Goal: Communication & Community: Answer question/provide support

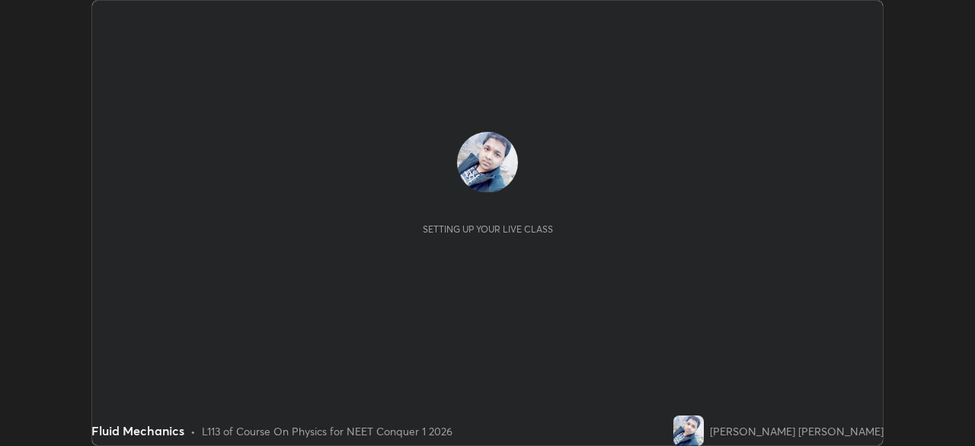
scroll to position [446, 974]
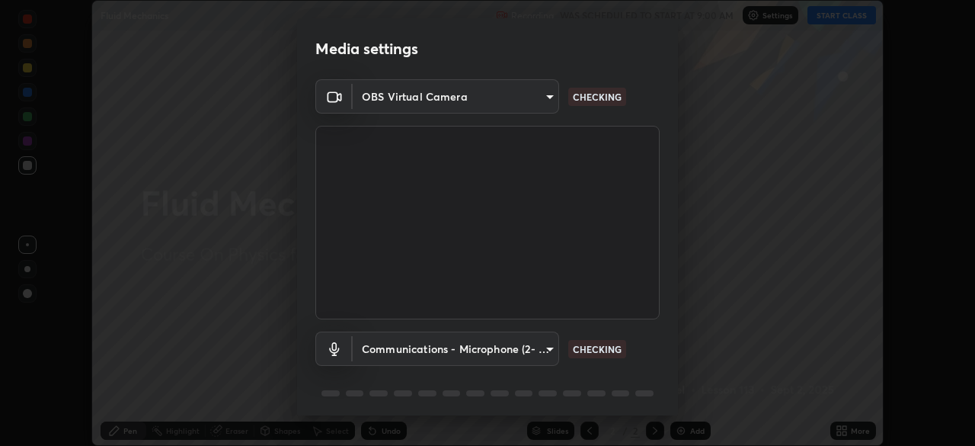
type input "94041621d18cc9dd34390ff77fa3d0b0b860356df96153333a0061212b2b3e48"
click at [538, 349] on body "Erase all Fluid Mechanics Recording WAS SCHEDULED TO START AT 9:00 AM Settings …" at bounding box center [487, 223] width 975 height 446
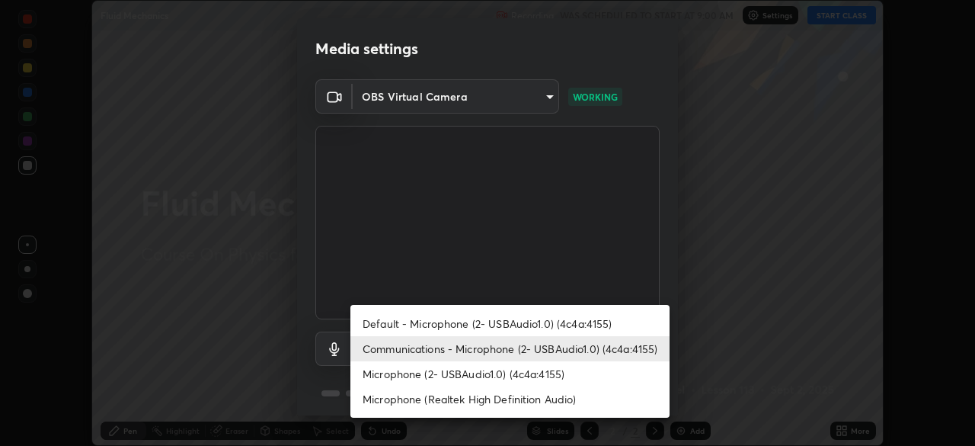
click at [593, 324] on li "Default - Microphone (2- USBAudio1.0) (4c4a:4155)" at bounding box center [509, 323] width 319 height 25
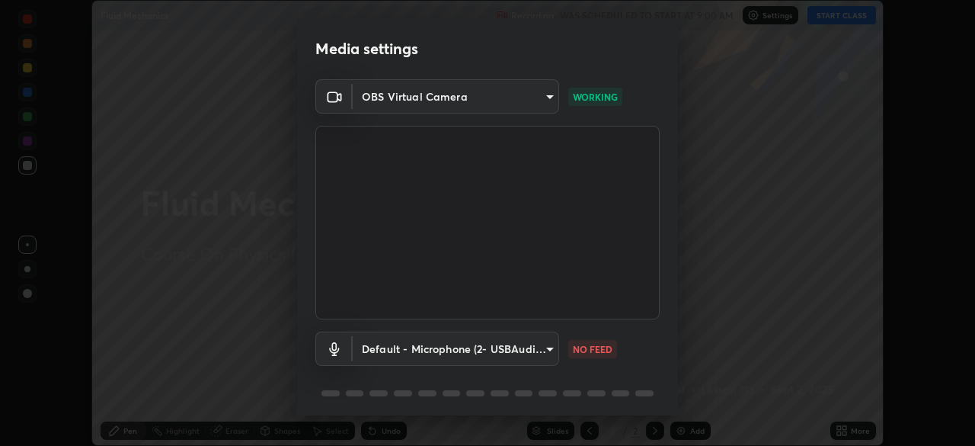
click at [428, 353] on body "Erase all Fluid Mechanics Recording WAS SCHEDULED TO START AT 9:00 AM Settings …" at bounding box center [487, 223] width 975 height 446
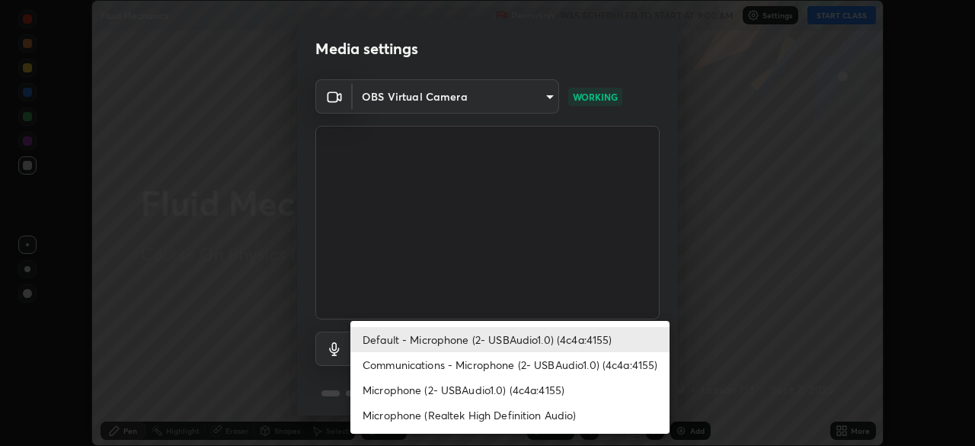
click at [449, 388] on li "Microphone (2- USBAudio1.0) (4c4a:4155)" at bounding box center [509, 389] width 319 height 25
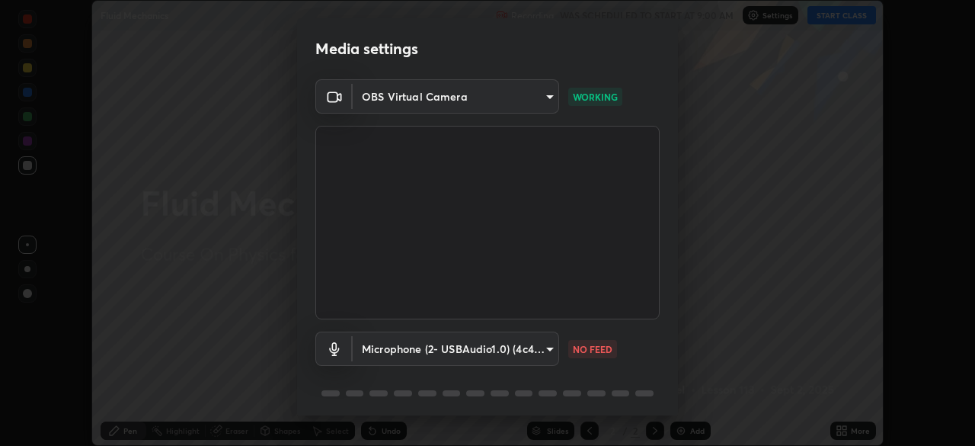
click at [423, 350] on body "Erase all Fluid Mechanics Recording WAS SCHEDULED TO START AT 9:00 AM Settings …" at bounding box center [487, 223] width 975 height 446
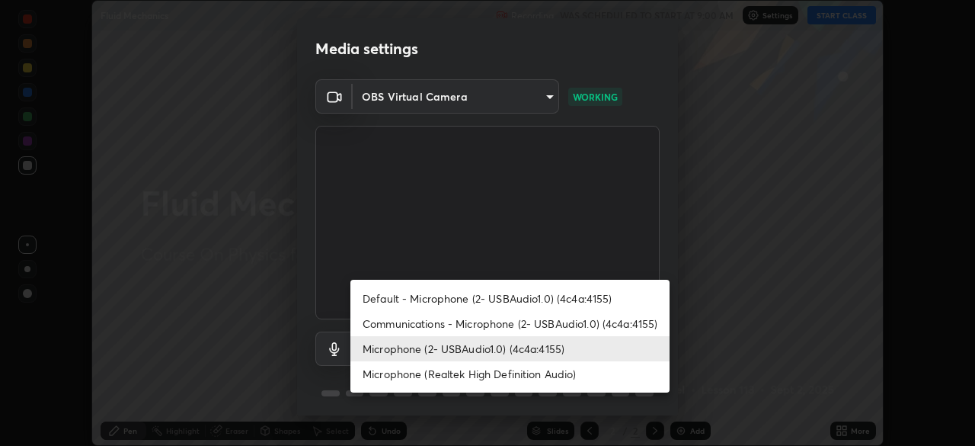
click at [428, 328] on li "Communications - Microphone (2- USBAudio1.0) (4c4a:4155)" at bounding box center [509, 323] width 319 height 25
type input "communications"
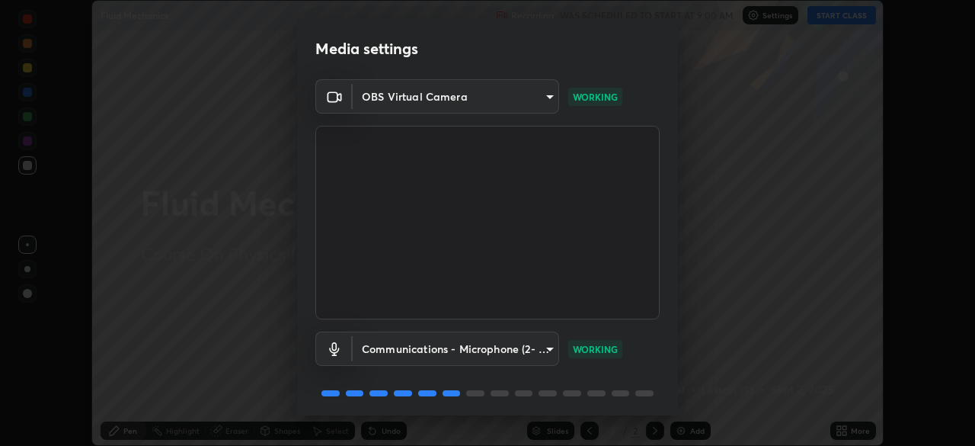
scroll to position [54, 0]
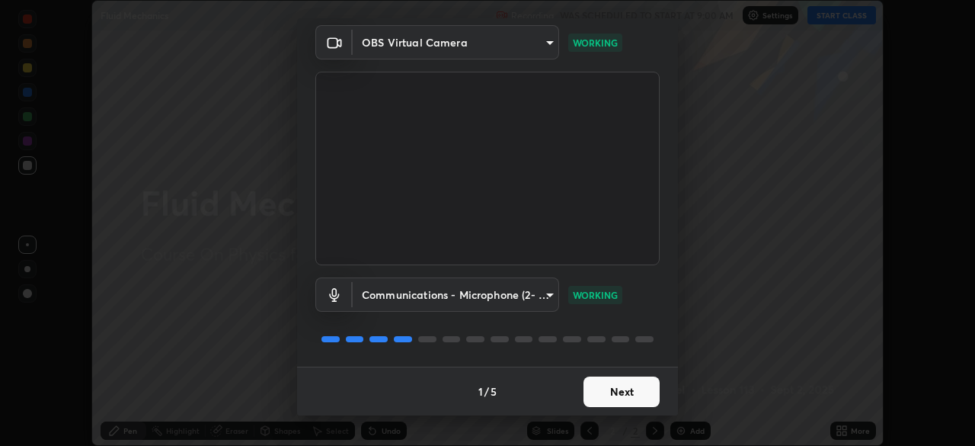
click at [625, 391] on button "Next" at bounding box center [621, 391] width 76 height 30
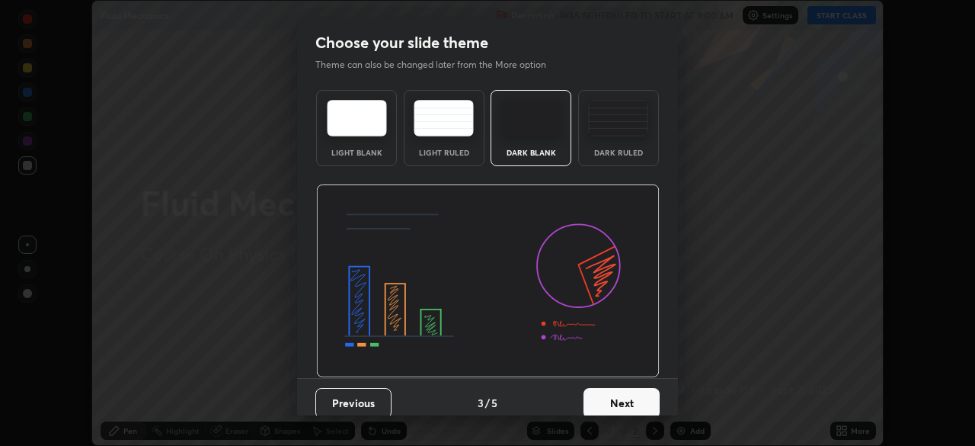
click at [625, 401] on button "Next" at bounding box center [621, 403] width 76 height 30
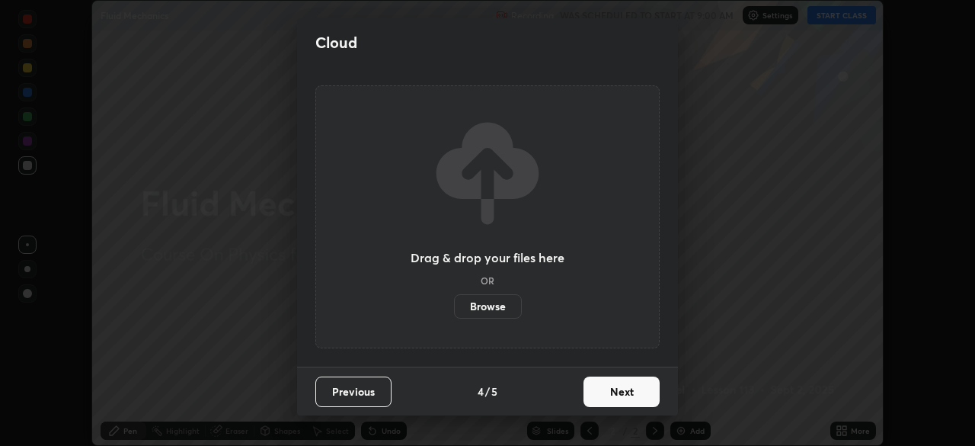
click at [626, 393] on button "Next" at bounding box center [621, 391] width 76 height 30
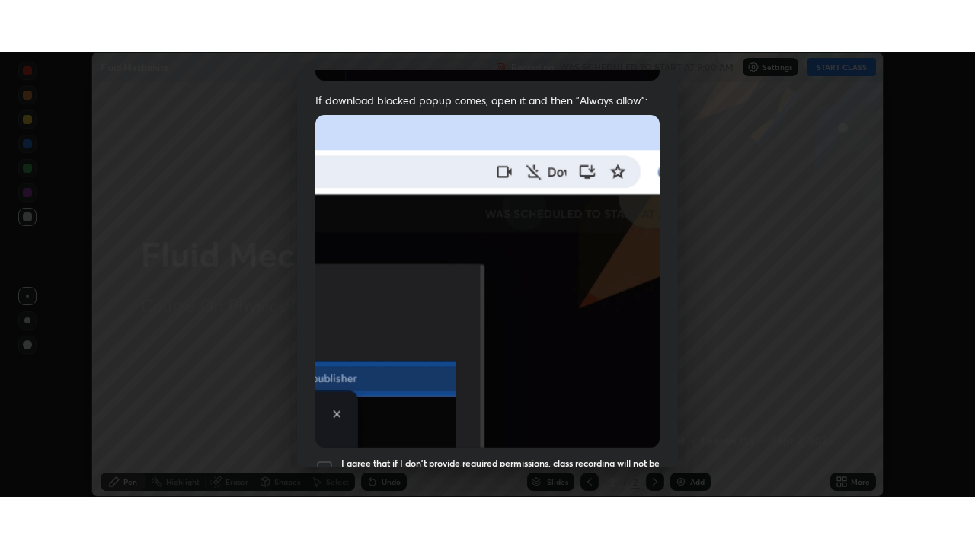
scroll to position [365, 0]
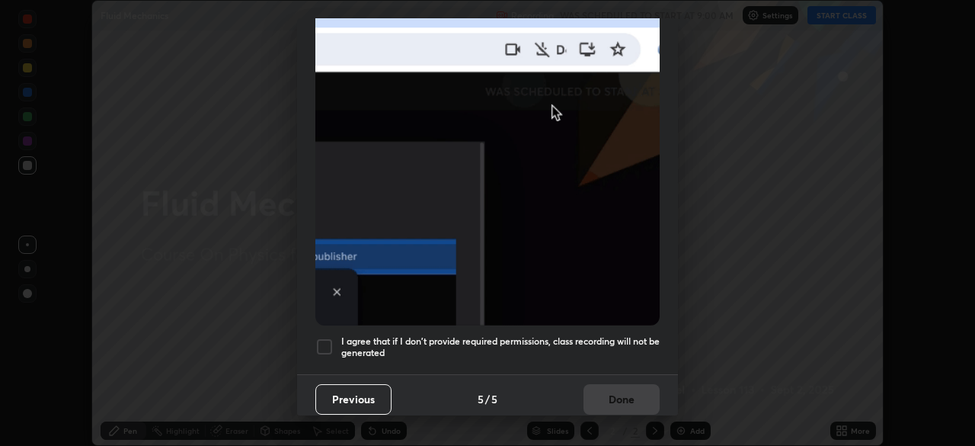
click at [321, 347] on div at bounding box center [324, 346] width 18 height 18
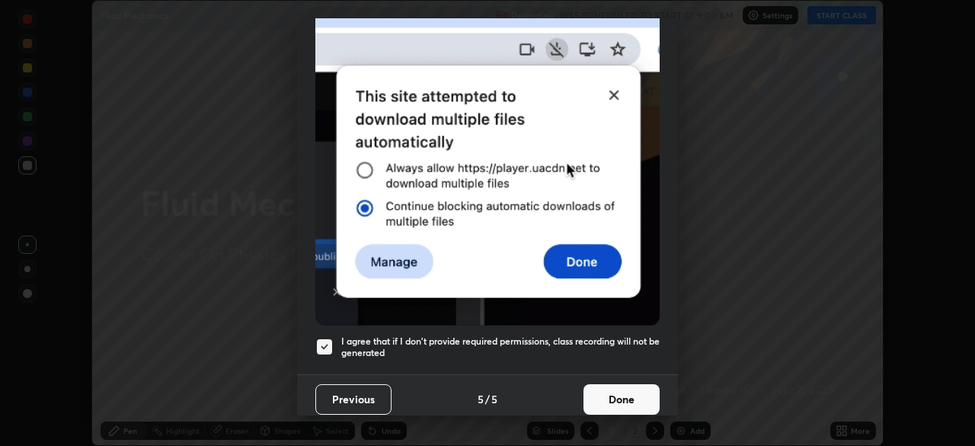
click at [626, 398] on button "Done" at bounding box center [621, 399] width 76 height 30
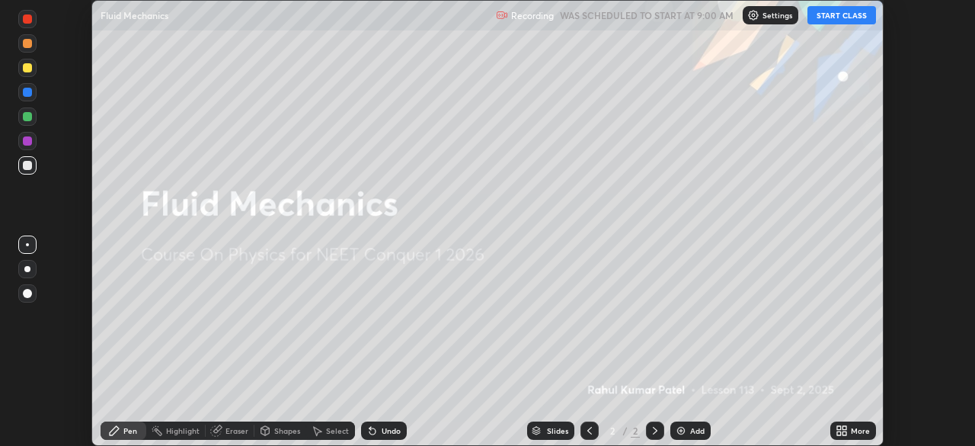
click at [833, 11] on button "START CLASS" at bounding box center [841, 15] width 69 height 18
click at [689, 439] on div "Add" at bounding box center [690, 430] width 40 height 18
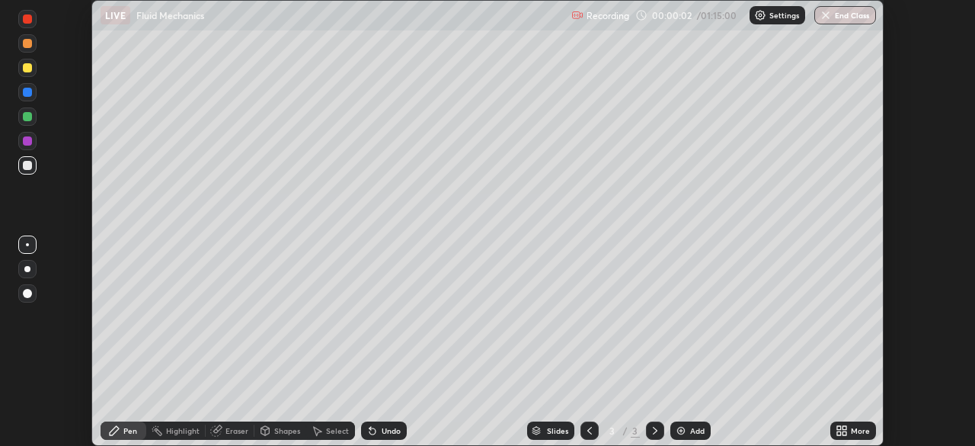
click at [844, 427] on icon at bounding box center [844, 428] width 4 height 4
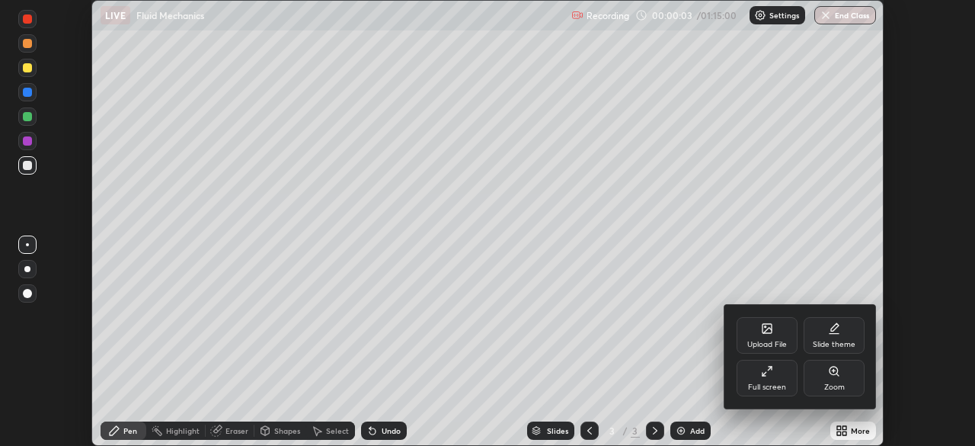
click at [760, 377] on div "Full screen" at bounding box center [767, 377] width 61 height 37
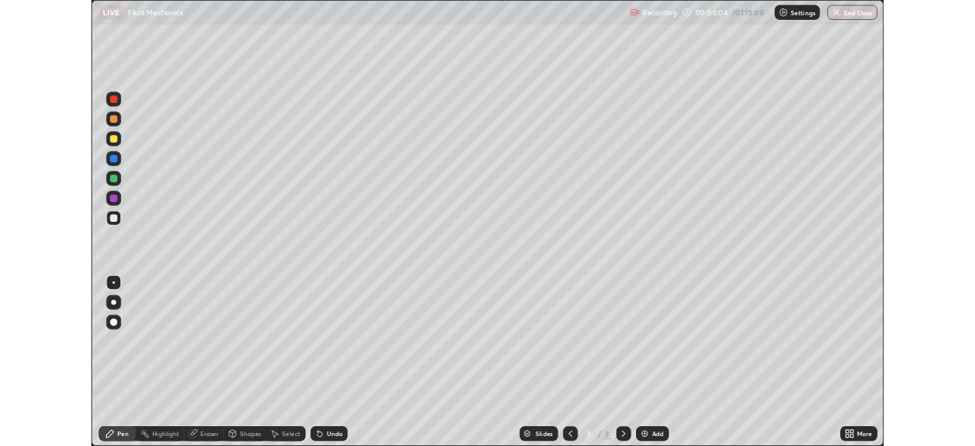
scroll to position [548, 975]
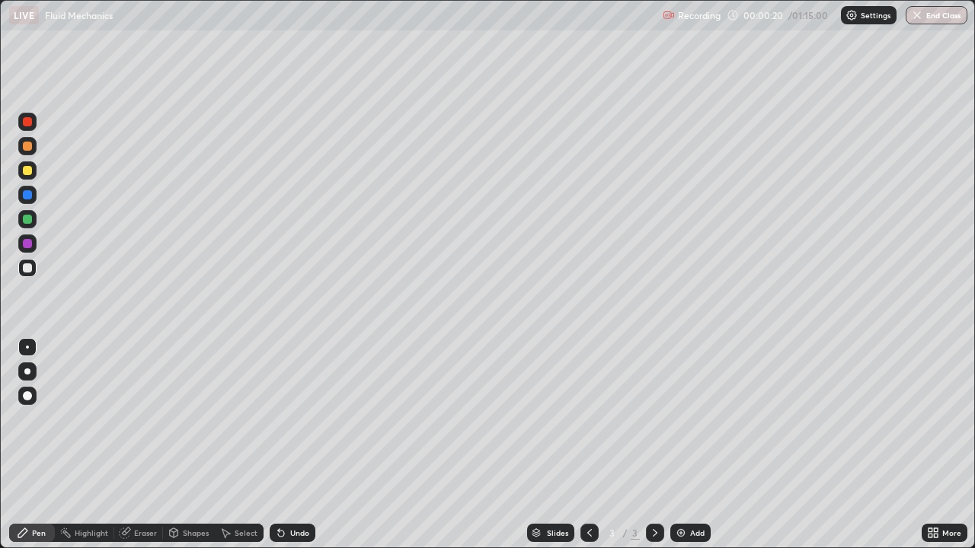
click at [30, 148] on div at bounding box center [27, 146] width 9 height 9
click at [27, 123] on div at bounding box center [27, 121] width 9 height 9
click at [296, 445] on div "Undo" at bounding box center [299, 533] width 19 height 8
click at [28, 148] on div at bounding box center [27, 146] width 9 height 9
click at [24, 268] on div at bounding box center [27, 268] width 9 height 9
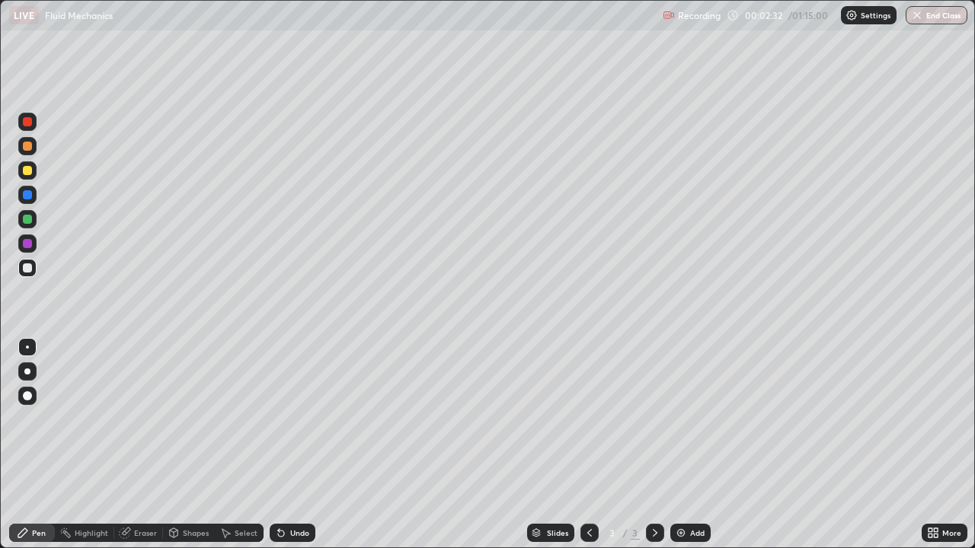
click at [30, 122] on div at bounding box center [27, 121] width 9 height 9
click at [27, 147] on div at bounding box center [27, 146] width 9 height 9
click at [30, 170] on div at bounding box center [27, 170] width 9 height 9
click at [298, 445] on div "Undo" at bounding box center [299, 533] width 19 height 8
click at [299, 445] on div "Undo" at bounding box center [299, 533] width 19 height 8
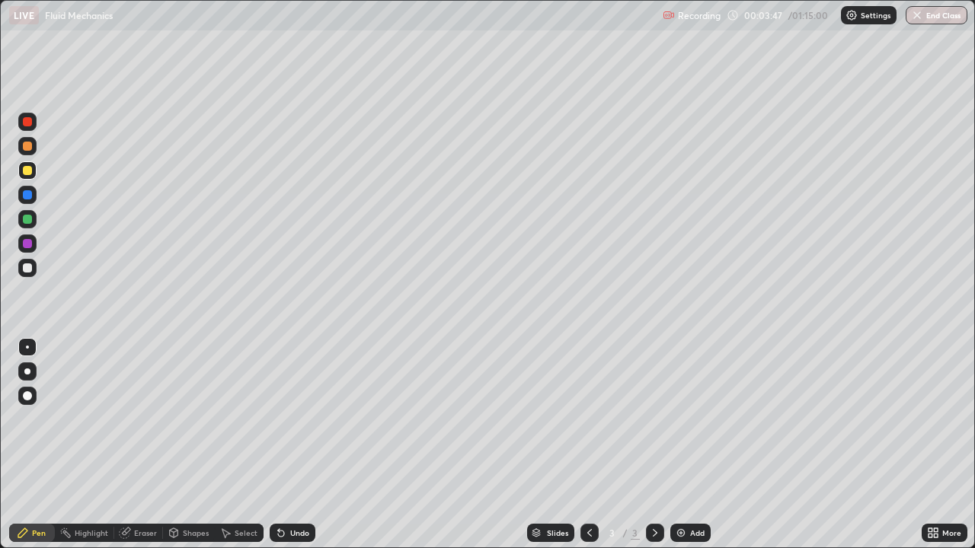
click at [296, 445] on div "Undo" at bounding box center [299, 533] width 19 height 8
click at [28, 220] on div at bounding box center [27, 219] width 9 height 9
click at [26, 267] on div at bounding box center [27, 268] width 9 height 9
click at [144, 445] on div "Eraser" at bounding box center [145, 533] width 23 height 8
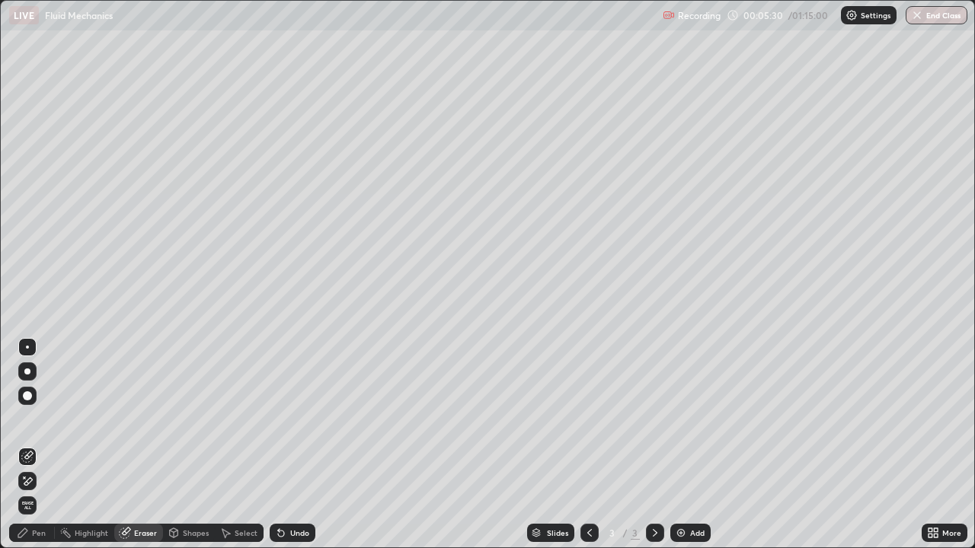
click at [40, 445] on div "Pen" at bounding box center [39, 533] width 14 height 8
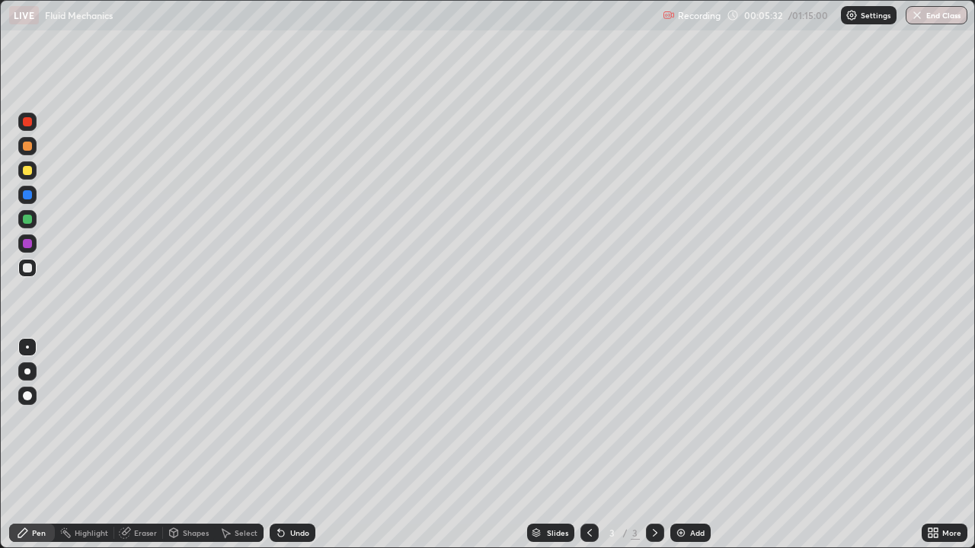
click at [138, 445] on div "Eraser" at bounding box center [145, 533] width 23 height 8
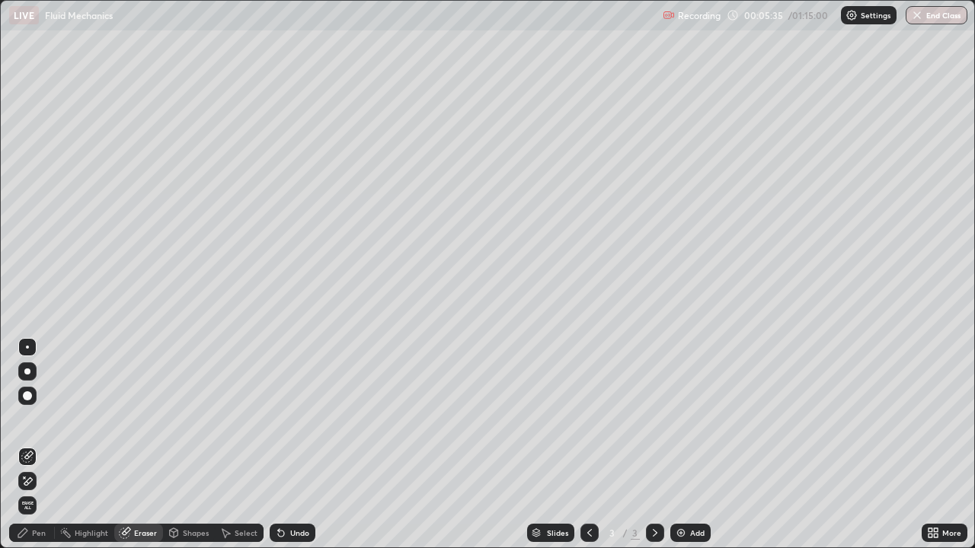
click at [35, 445] on div "Pen" at bounding box center [39, 533] width 14 height 8
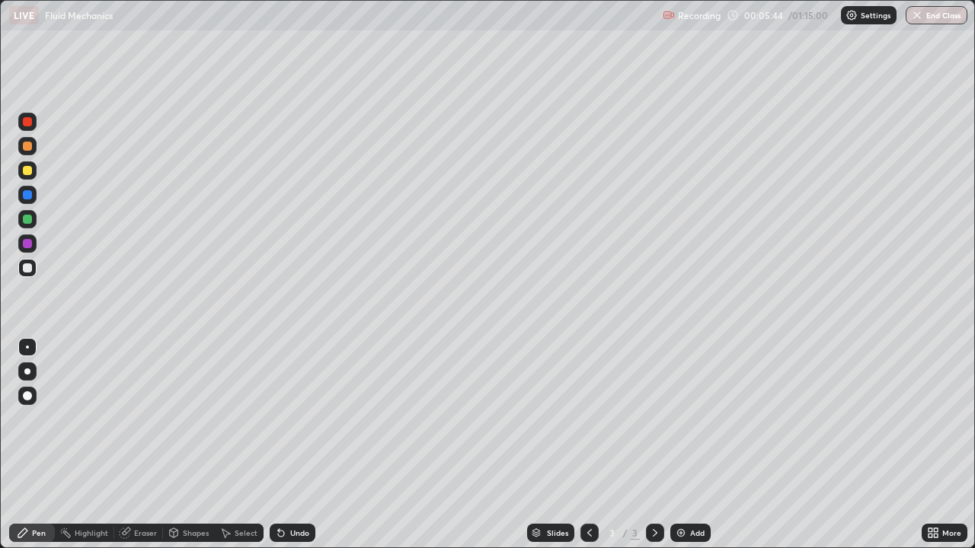
click at [281, 445] on icon at bounding box center [281, 534] width 6 height 6
click at [27, 123] on div at bounding box center [27, 121] width 9 height 9
click at [29, 149] on div at bounding box center [27, 146] width 9 height 9
click at [29, 267] on div at bounding box center [27, 268] width 9 height 9
click at [291, 445] on div "Undo" at bounding box center [299, 533] width 19 height 8
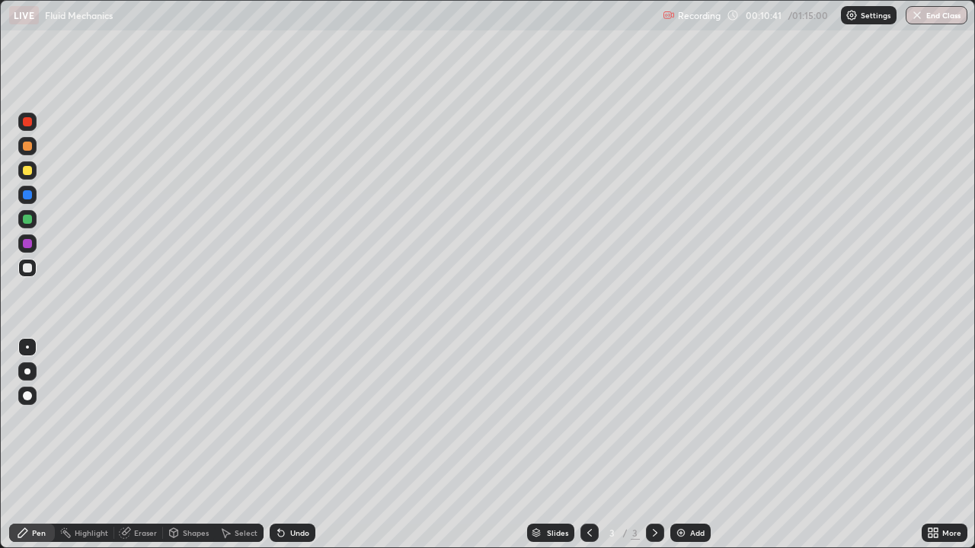
click at [690, 445] on div "Add" at bounding box center [697, 533] width 14 height 8
click at [30, 126] on div at bounding box center [27, 121] width 9 height 9
click at [25, 144] on div at bounding box center [27, 146] width 9 height 9
click at [294, 445] on div "Undo" at bounding box center [299, 533] width 19 height 8
click at [292, 445] on div "Undo" at bounding box center [299, 533] width 19 height 8
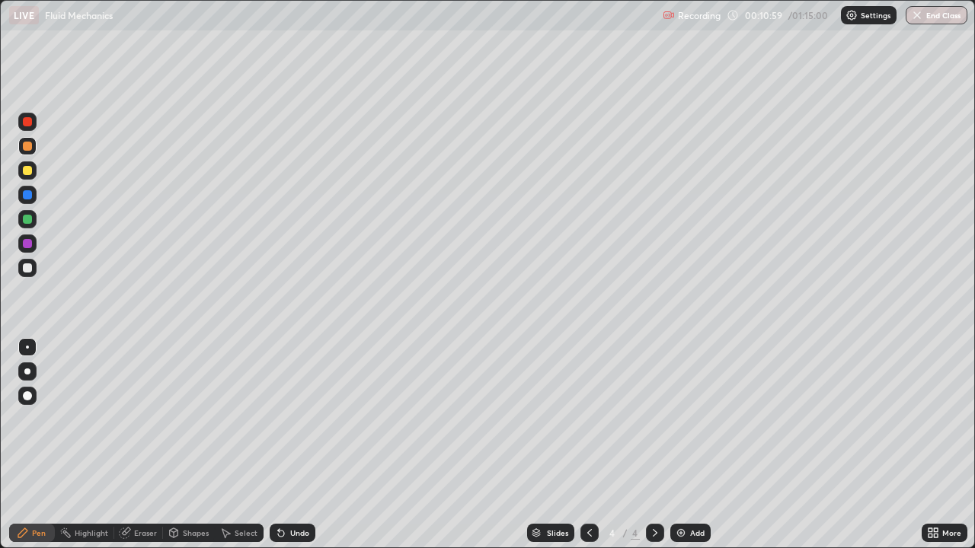
click at [286, 445] on div "Undo" at bounding box center [293, 533] width 46 height 18
click at [29, 123] on div at bounding box center [27, 121] width 9 height 9
click at [30, 149] on div at bounding box center [27, 146] width 9 height 9
click at [30, 171] on div at bounding box center [27, 170] width 9 height 9
click at [27, 145] on div at bounding box center [27, 146] width 9 height 9
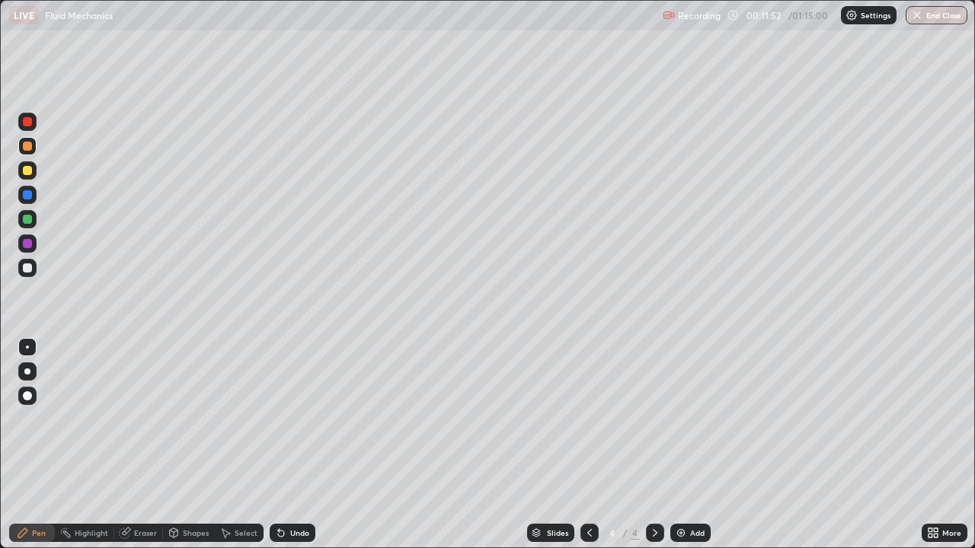
click at [27, 218] on div at bounding box center [27, 219] width 9 height 9
click at [31, 267] on div at bounding box center [27, 268] width 9 height 9
click at [297, 445] on div "Undo" at bounding box center [299, 533] width 19 height 8
click at [28, 147] on div at bounding box center [27, 146] width 9 height 9
click at [140, 445] on div "Eraser" at bounding box center [145, 533] width 23 height 8
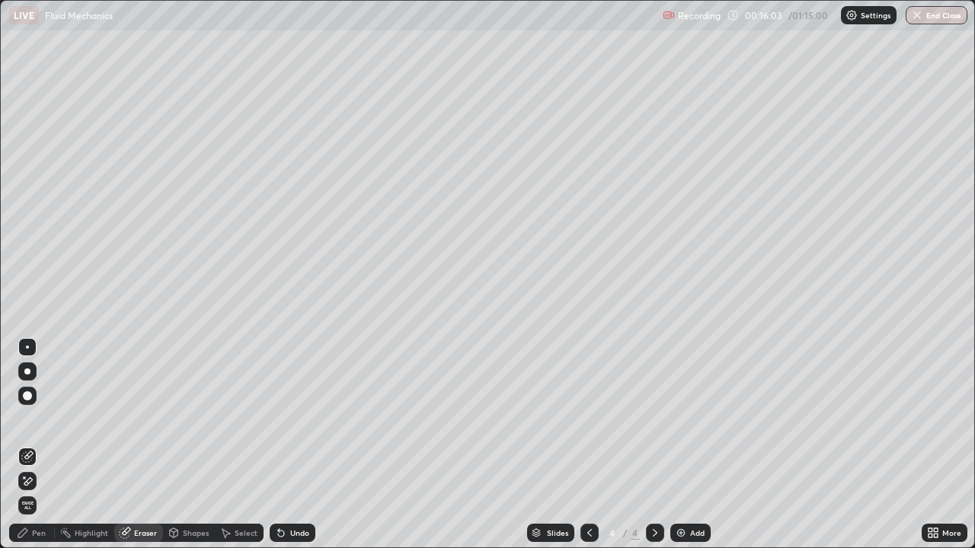
click at [43, 445] on div "Pen" at bounding box center [32, 533] width 46 height 18
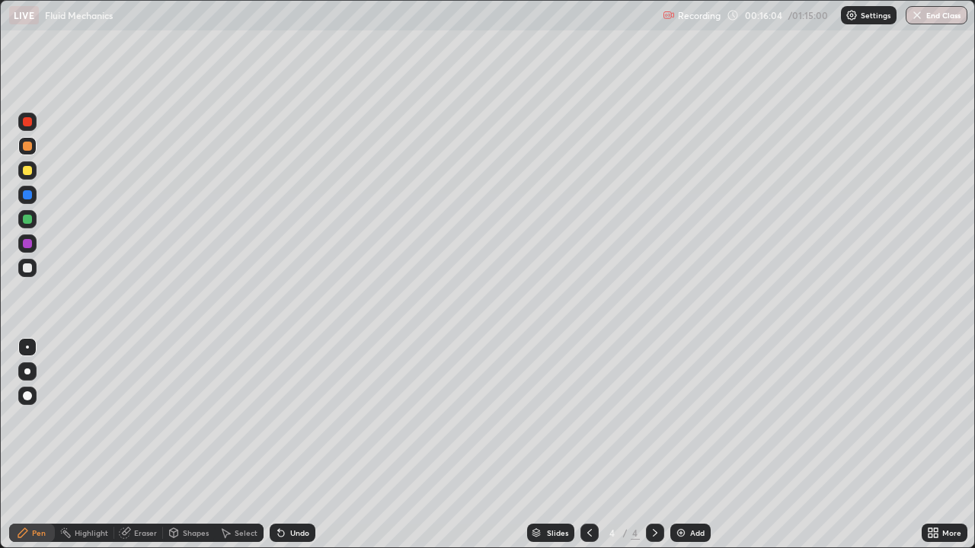
click at [29, 148] on div at bounding box center [27, 146] width 9 height 9
click at [143, 445] on div "Eraser" at bounding box center [145, 533] width 23 height 8
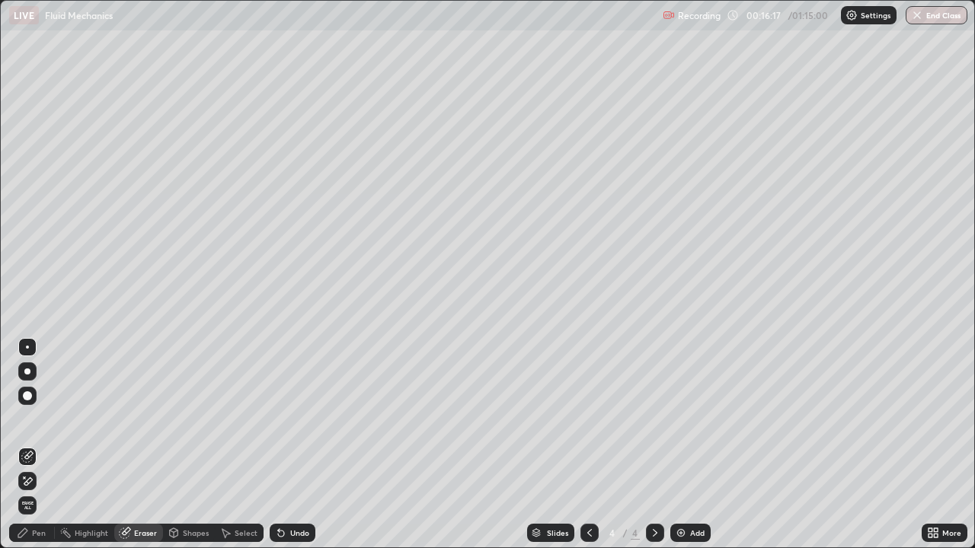
click at [41, 445] on div "Pen" at bounding box center [39, 533] width 14 height 8
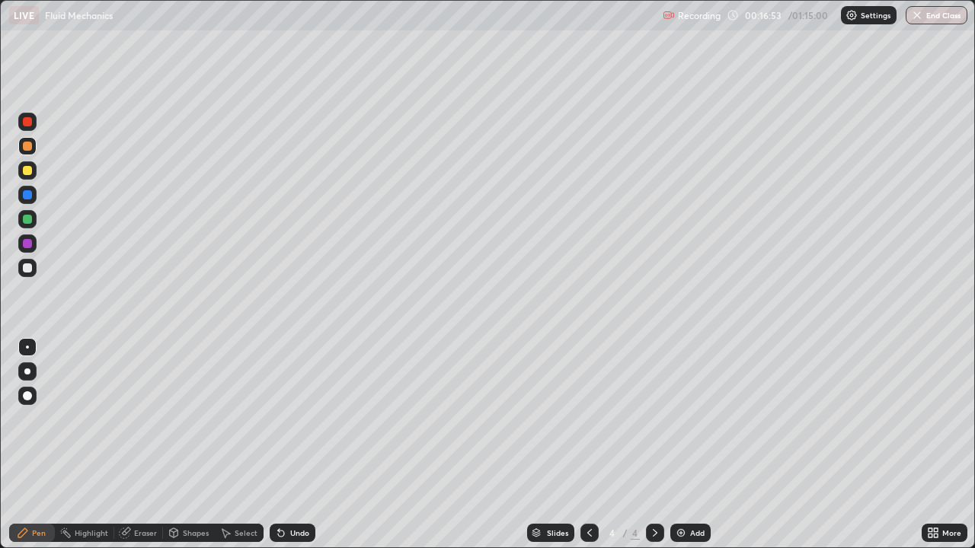
click at [27, 269] on div at bounding box center [27, 268] width 9 height 9
click at [27, 123] on div at bounding box center [27, 121] width 9 height 9
click at [27, 221] on div at bounding box center [27, 219] width 9 height 9
click at [285, 445] on icon at bounding box center [281, 533] width 12 height 12
click at [286, 445] on div "Undo" at bounding box center [293, 533] width 46 height 18
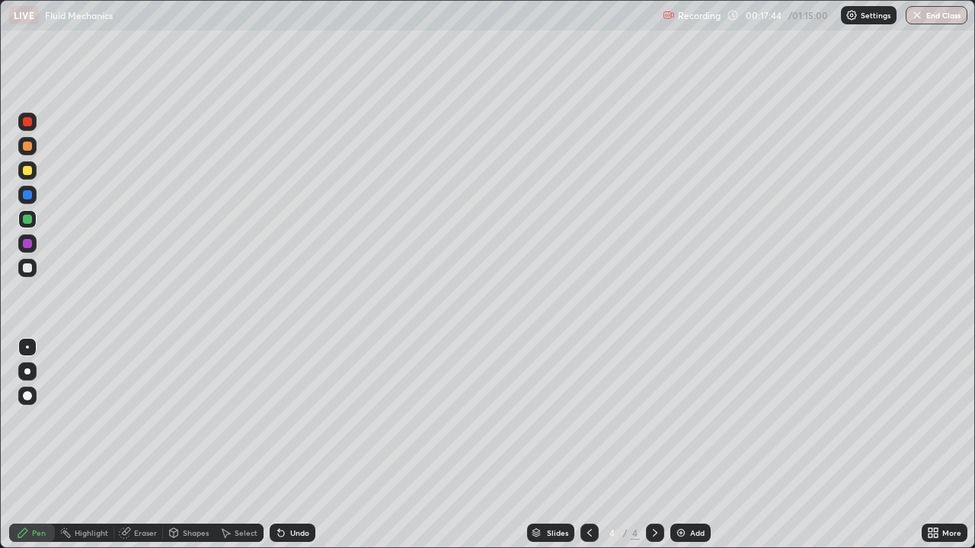
click at [292, 445] on div "Undo" at bounding box center [299, 533] width 19 height 8
click at [27, 267] on div at bounding box center [27, 268] width 9 height 9
click at [296, 445] on div "Undo" at bounding box center [299, 533] width 19 height 8
click at [280, 445] on icon at bounding box center [281, 534] width 6 height 6
click at [288, 445] on div "Undo" at bounding box center [293, 533] width 46 height 18
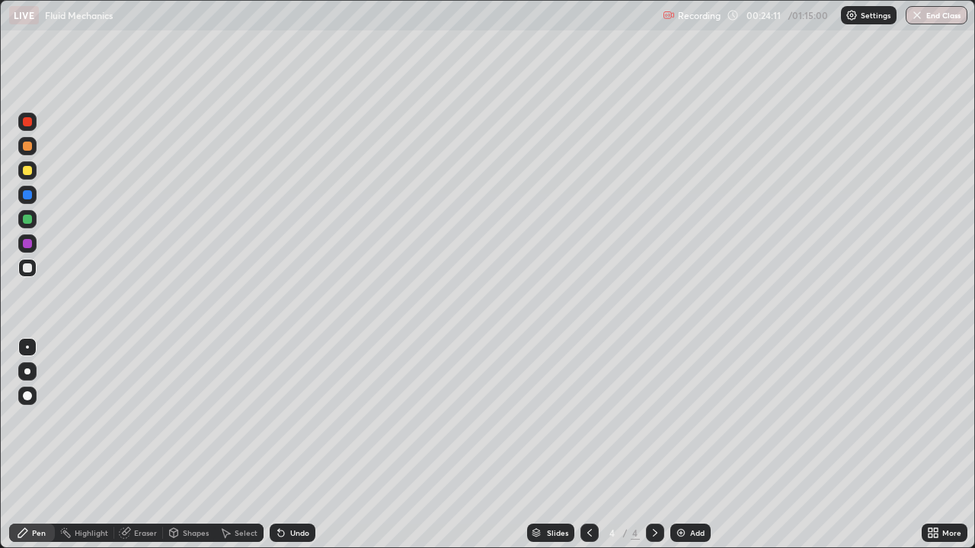
click at [287, 445] on div "Undo" at bounding box center [293, 533] width 46 height 18
click at [684, 445] on img at bounding box center [681, 533] width 12 height 12
click at [148, 445] on div "Eraser" at bounding box center [145, 533] width 23 height 8
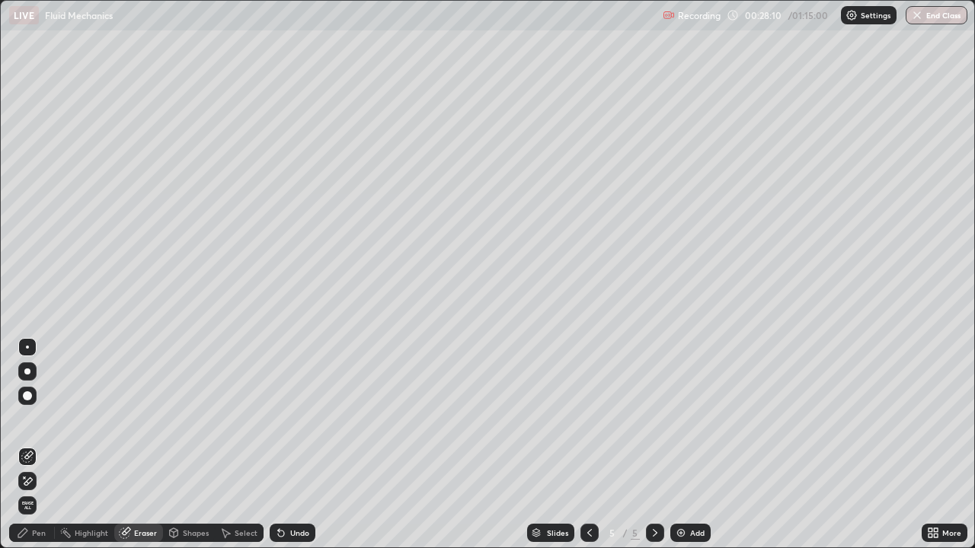
click at [36, 445] on div "Pen" at bounding box center [39, 533] width 14 height 8
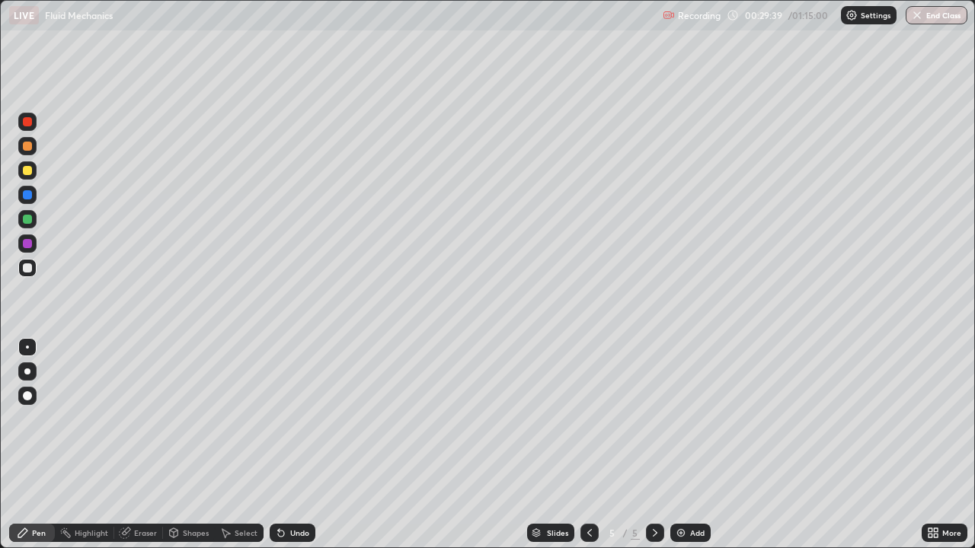
click at [694, 445] on div "Add" at bounding box center [697, 533] width 14 height 8
click at [28, 146] on div at bounding box center [27, 146] width 9 height 9
click at [33, 269] on div at bounding box center [27, 268] width 18 height 18
click at [25, 171] on div at bounding box center [27, 170] width 9 height 9
click at [588, 445] on icon at bounding box center [589, 533] width 12 height 12
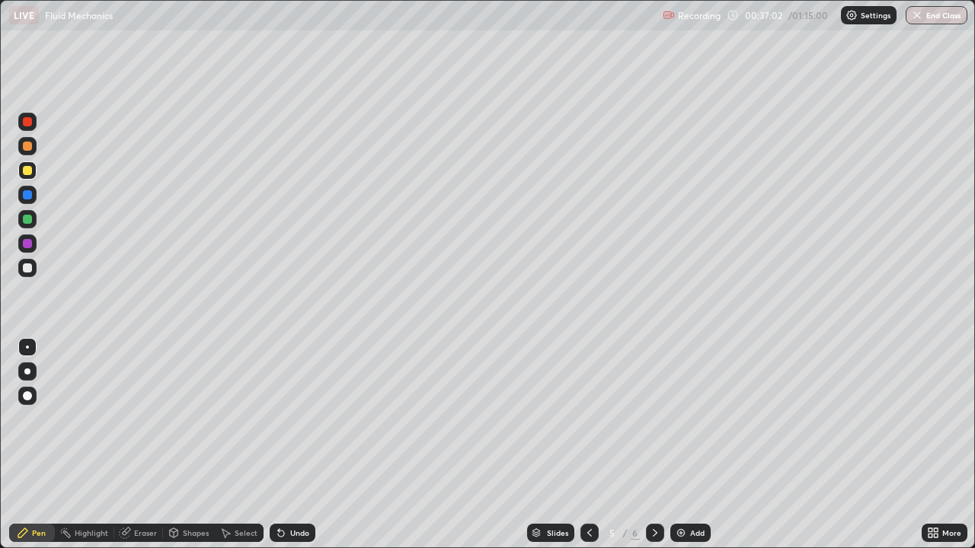
click at [588, 445] on icon at bounding box center [589, 533] width 12 height 12
click at [691, 445] on div "Add" at bounding box center [697, 533] width 14 height 8
click at [588, 445] on icon at bounding box center [589, 533] width 12 height 12
click at [653, 445] on icon at bounding box center [655, 533] width 12 height 12
click at [588, 445] on icon at bounding box center [589, 533] width 12 height 12
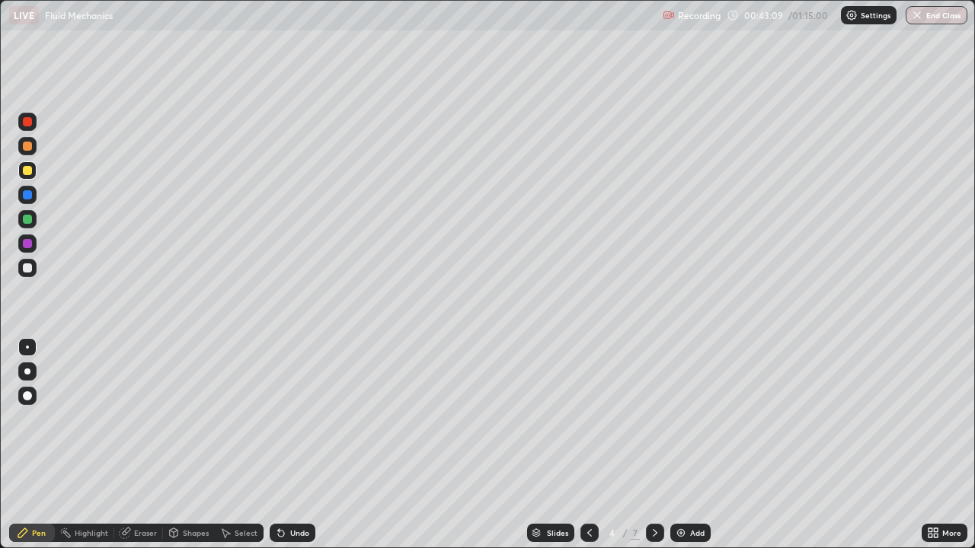
click at [653, 445] on icon at bounding box center [655, 533] width 12 height 12
click at [590, 445] on icon at bounding box center [589, 533] width 12 height 12
click at [685, 445] on div "Add" at bounding box center [690, 533] width 40 height 18
click at [27, 124] on div at bounding box center [27, 121] width 9 height 9
click at [29, 170] on div at bounding box center [27, 170] width 9 height 9
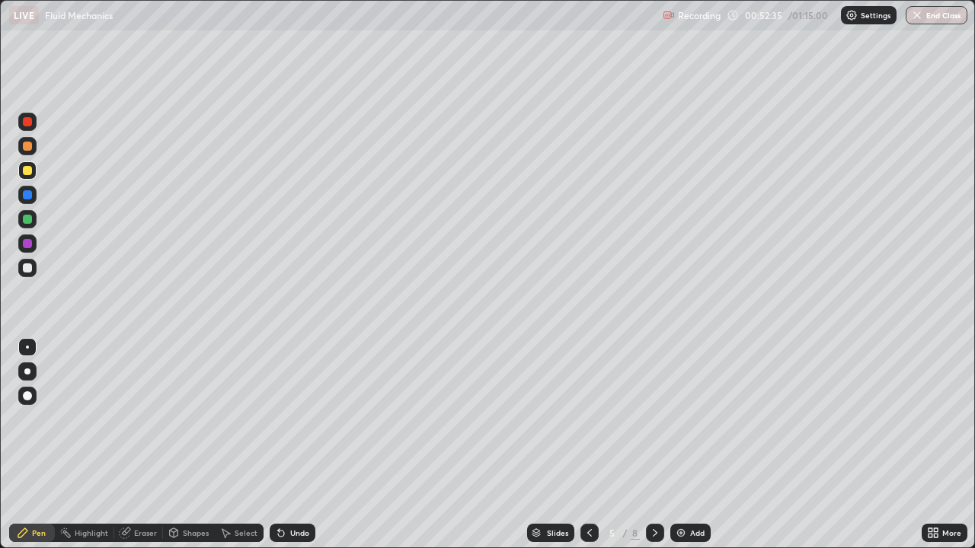
click at [26, 268] on div at bounding box center [27, 268] width 9 height 9
click at [30, 171] on div at bounding box center [27, 170] width 9 height 9
click at [292, 445] on div "Undo" at bounding box center [299, 533] width 19 height 8
click at [295, 445] on div "Undo" at bounding box center [299, 533] width 19 height 8
click at [27, 265] on div at bounding box center [27, 268] width 9 height 9
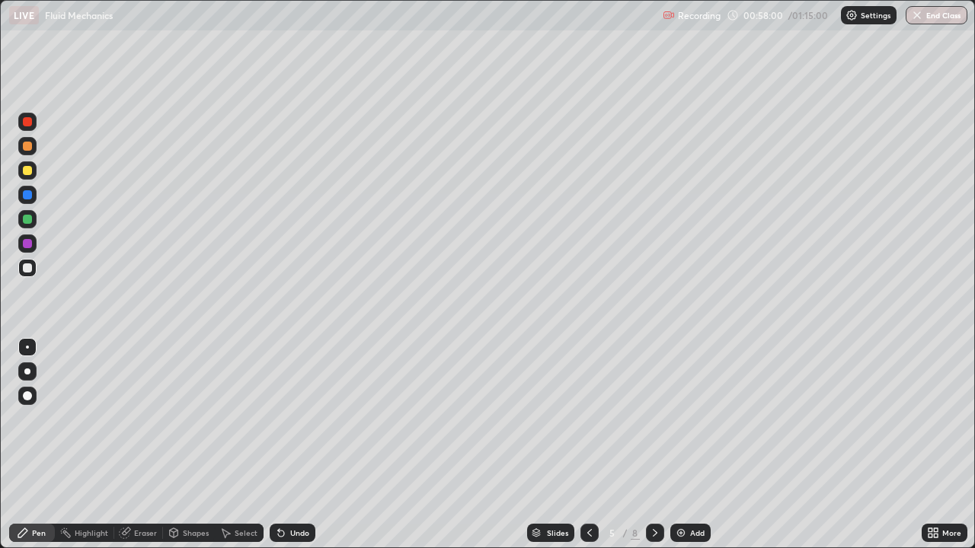
click at [692, 445] on div "Add" at bounding box center [697, 533] width 14 height 8
click at [27, 146] on div at bounding box center [27, 146] width 9 height 9
click at [27, 171] on div at bounding box center [27, 170] width 9 height 9
click at [29, 145] on div at bounding box center [27, 146] width 9 height 9
click at [29, 266] on div at bounding box center [27, 268] width 9 height 9
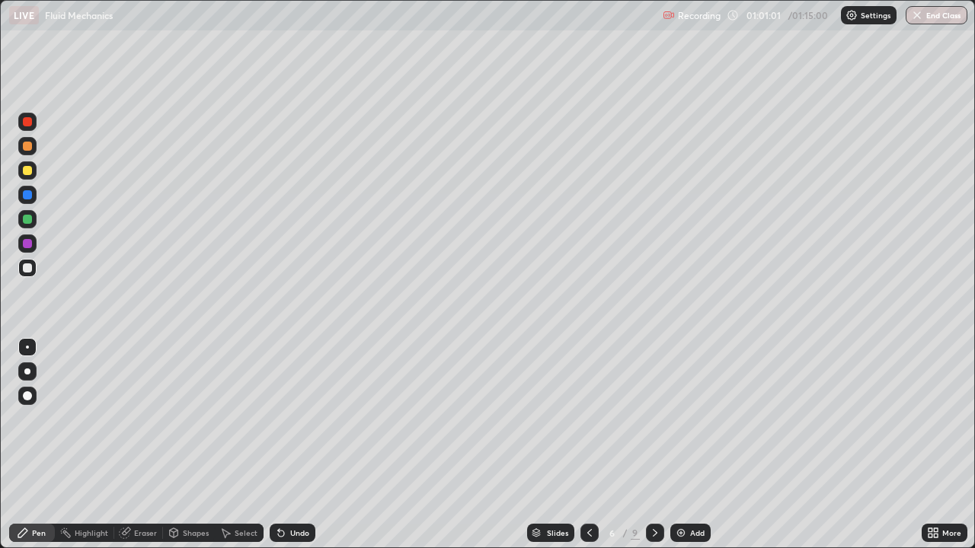
click at [286, 445] on div "Undo" at bounding box center [293, 533] width 46 height 18
click at [285, 445] on div "Undo" at bounding box center [293, 533] width 46 height 18
click at [286, 445] on div "Undo" at bounding box center [293, 533] width 46 height 18
click at [290, 445] on div "Undo" at bounding box center [299, 533] width 19 height 8
click at [30, 222] on div at bounding box center [27, 219] width 9 height 9
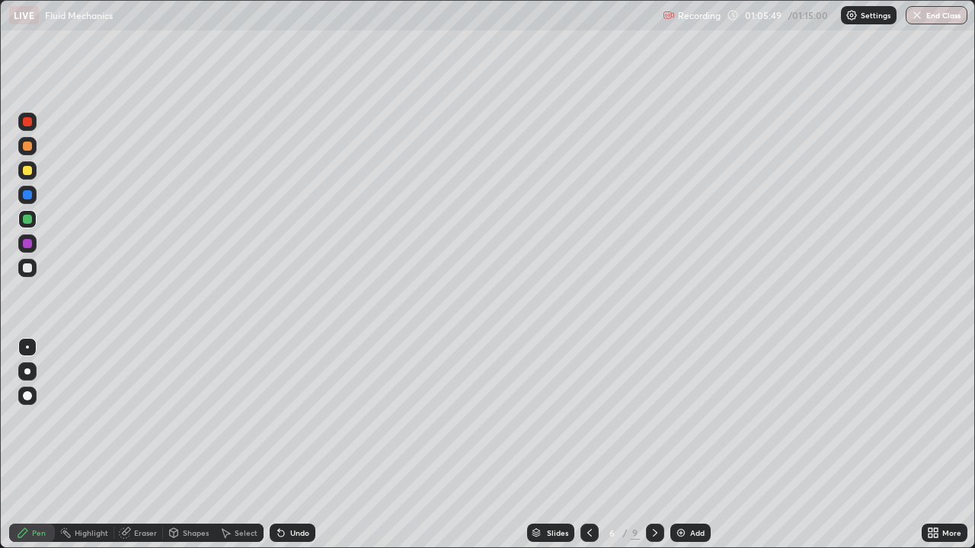
click at [280, 445] on icon at bounding box center [281, 534] width 6 height 6
click at [290, 445] on div "Undo" at bounding box center [299, 533] width 19 height 8
click at [284, 445] on icon at bounding box center [281, 533] width 12 height 12
click at [280, 445] on icon at bounding box center [281, 534] width 6 height 6
click at [660, 445] on div at bounding box center [655, 533] width 18 height 18
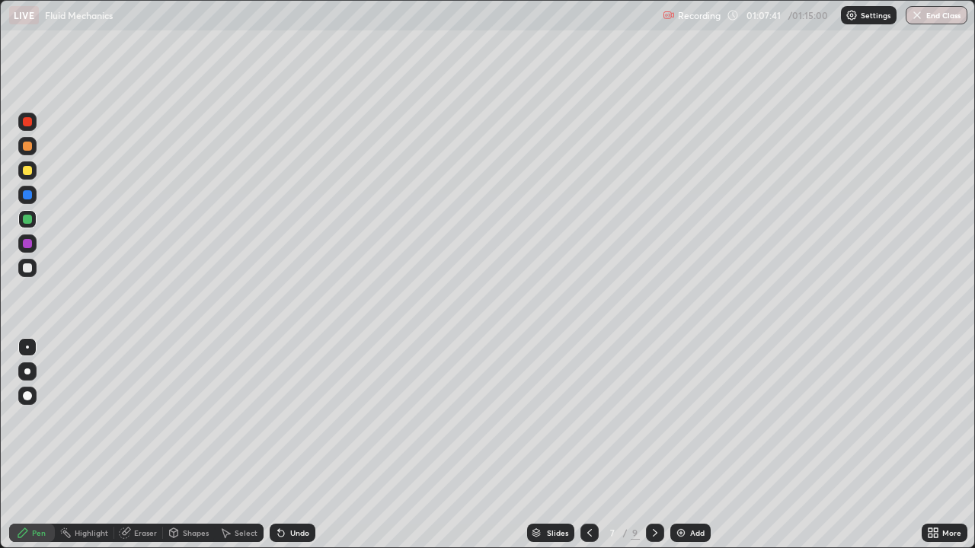
click at [651, 445] on icon at bounding box center [655, 533] width 12 height 12
click at [588, 445] on icon at bounding box center [589, 533] width 12 height 12
click at [691, 445] on div "Add" at bounding box center [697, 533] width 14 height 8
click at [589, 445] on icon at bounding box center [588, 533] width 5 height 8
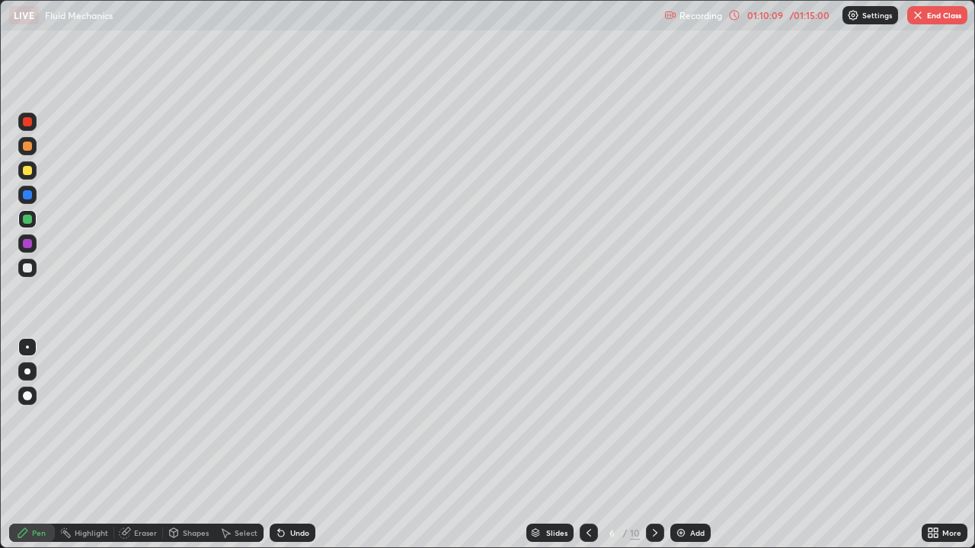
click at [27, 270] on div at bounding box center [27, 268] width 9 height 9
click at [285, 445] on icon at bounding box center [281, 533] width 12 height 12
click at [653, 445] on icon at bounding box center [655, 533] width 12 height 12
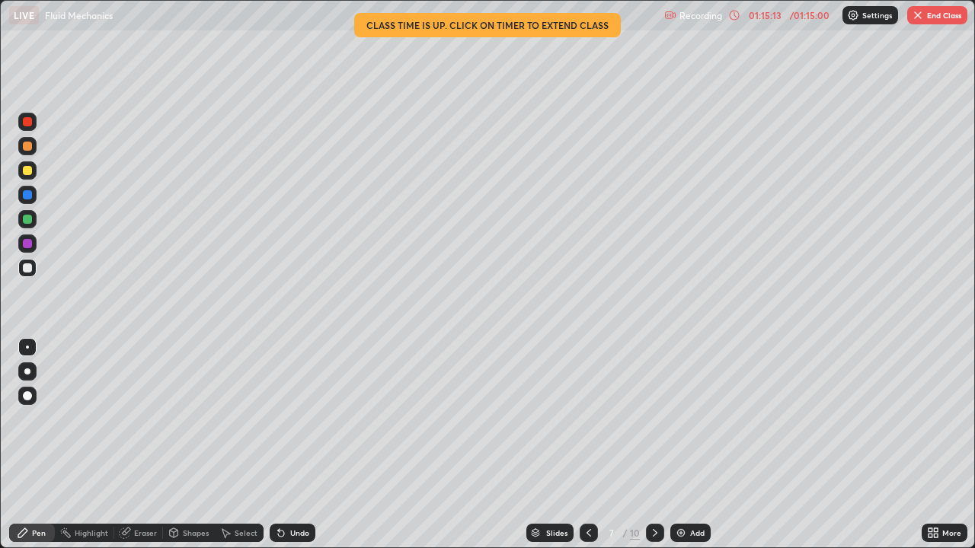
click at [661, 445] on div at bounding box center [655, 533] width 18 height 18
click at [659, 445] on icon at bounding box center [655, 533] width 12 height 12
click at [653, 445] on icon at bounding box center [655, 533] width 12 height 12
click at [651, 445] on icon at bounding box center [655, 533] width 12 height 12
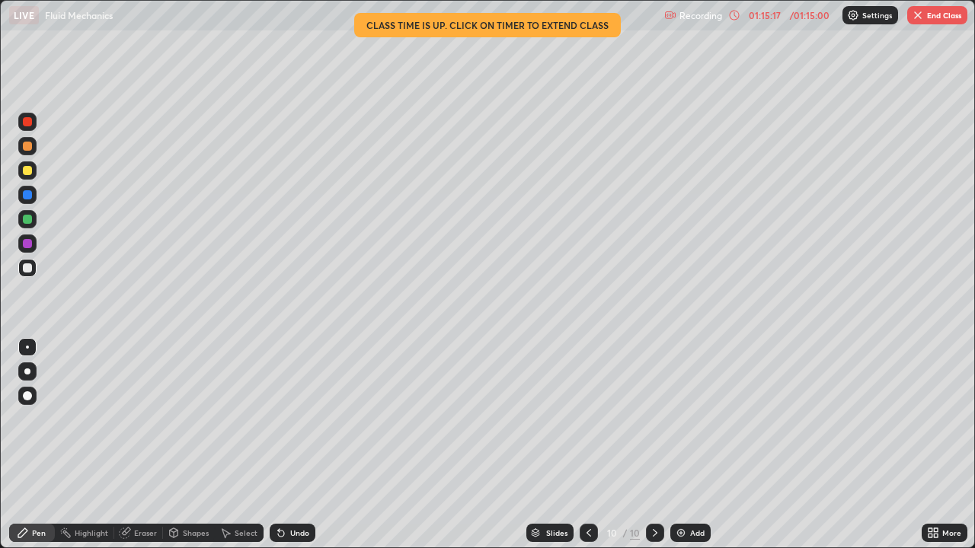
click at [691, 445] on div "Add" at bounding box center [697, 533] width 14 height 8
click at [27, 121] on div at bounding box center [27, 121] width 9 height 9
click at [29, 147] on div at bounding box center [27, 146] width 9 height 9
click at [684, 445] on img at bounding box center [681, 533] width 12 height 12
click at [27, 123] on div at bounding box center [27, 121] width 9 height 9
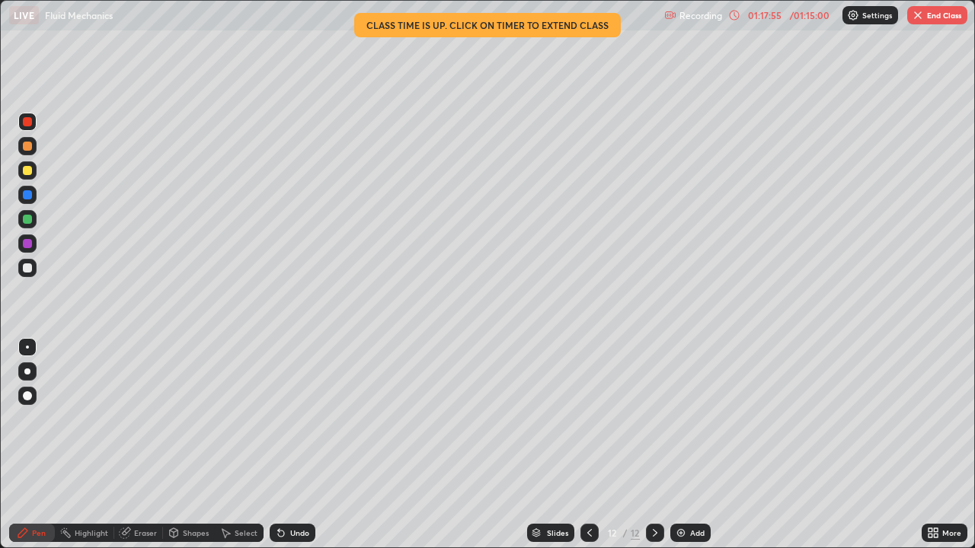
click at [30, 145] on div at bounding box center [27, 146] width 9 height 9
click at [27, 171] on div at bounding box center [27, 170] width 9 height 9
click at [27, 269] on div at bounding box center [27, 268] width 9 height 9
click at [28, 171] on div at bounding box center [27, 170] width 9 height 9
click at [143, 445] on div "Eraser" at bounding box center [145, 533] width 23 height 8
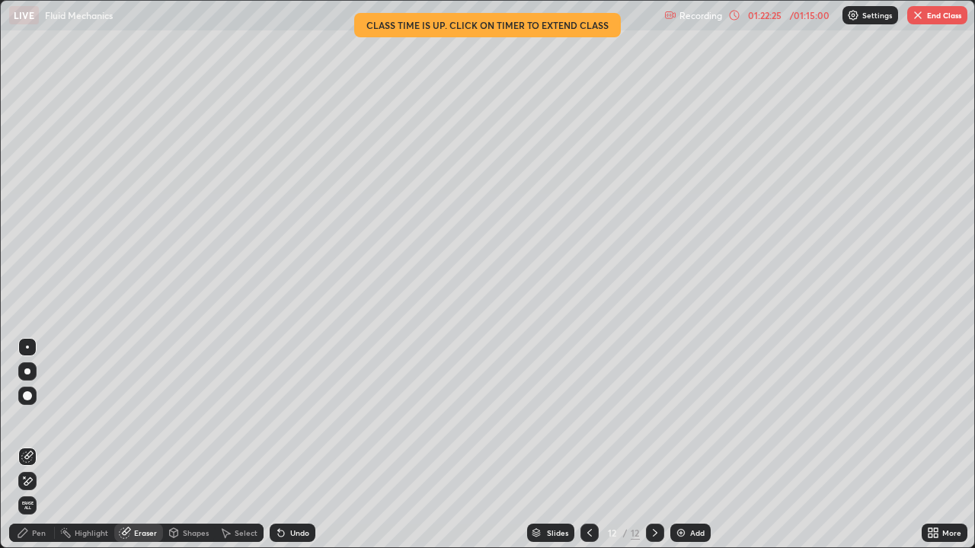
click at [35, 445] on div "Pen" at bounding box center [39, 533] width 14 height 8
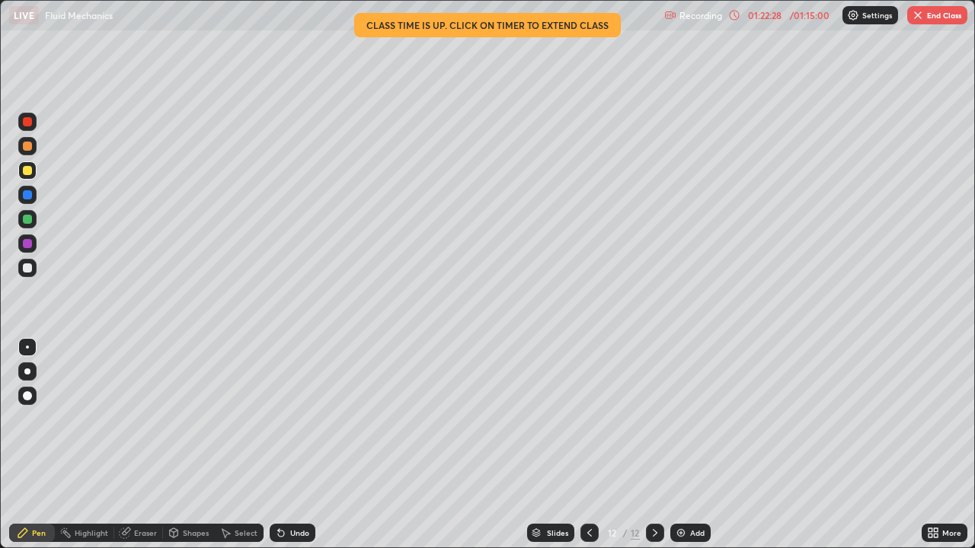
click at [30, 219] on div at bounding box center [27, 219] width 9 height 9
click at [938, 21] on button "End Class" at bounding box center [937, 15] width 60 height 18
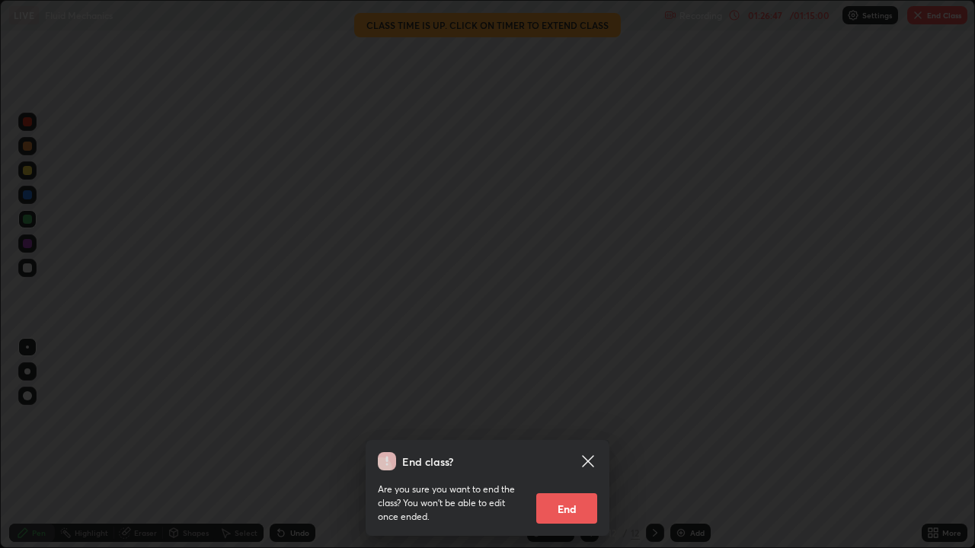
click at [567, 445] on button "End" at bounding box center [566, 509] width 61 height 30
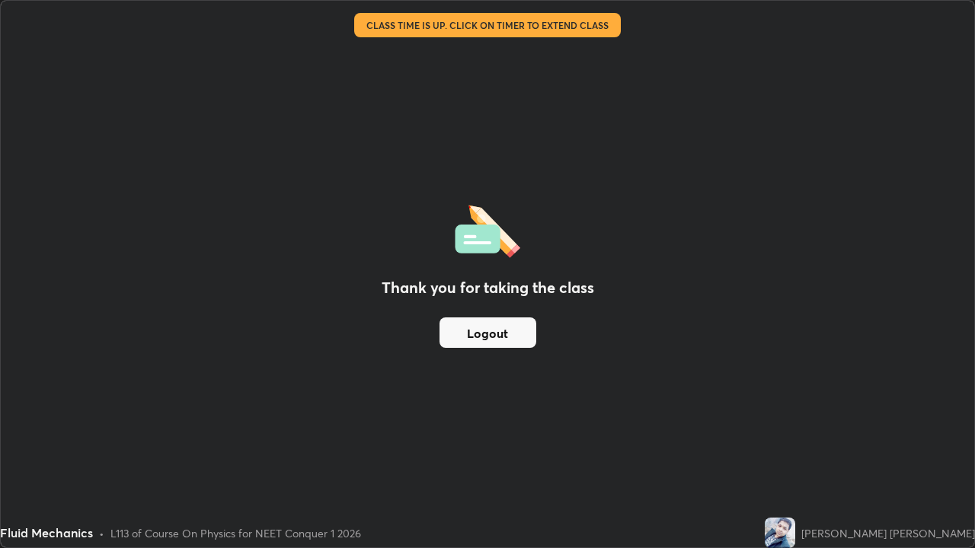
click at [493, 338] on button "Logout" at bounding box center [487, 333] width 97 height 30
click at [470, 333] on button "Logout" at bounding box center [487, 333] width 97 height 30
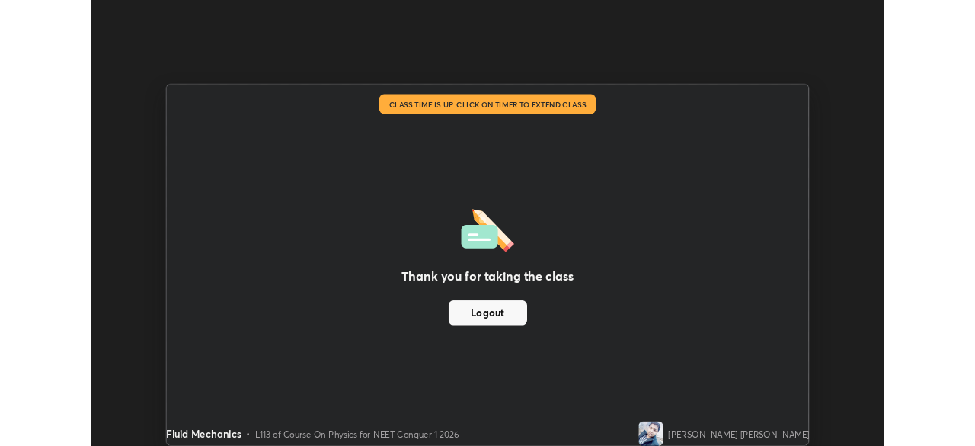
scroll to position [75718, 75189]
